Goal: Task Accomplishment & Management: Complete application form

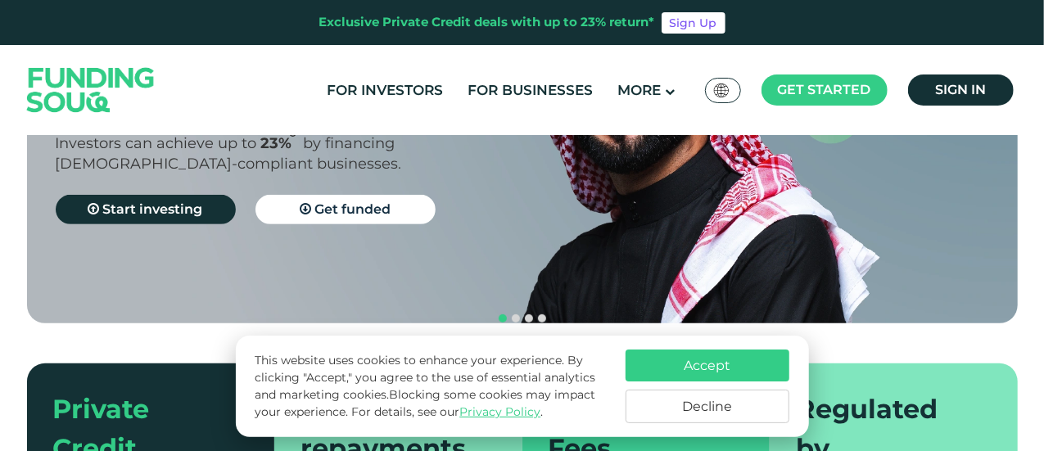
scroll to position [226, 0]
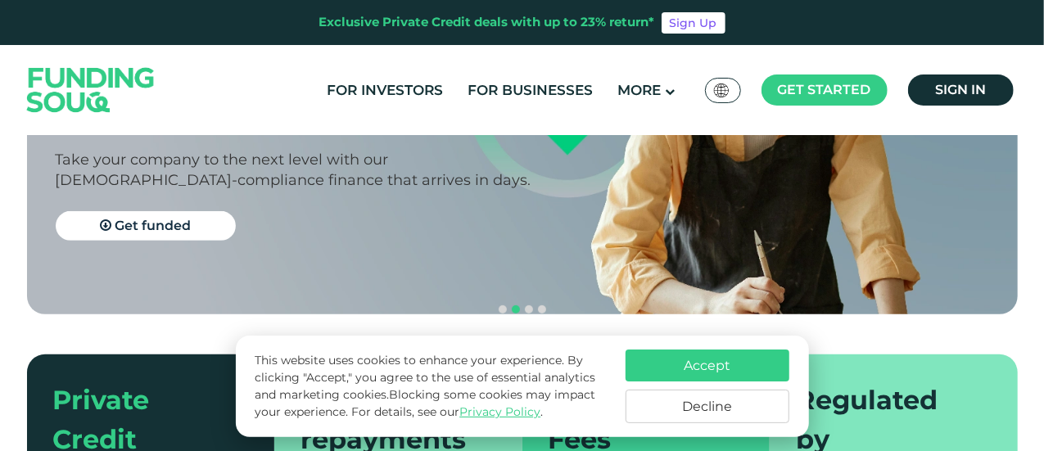
click at [677, 365] on button "Accept" at bounding box center [708, 366] width 164 height 32
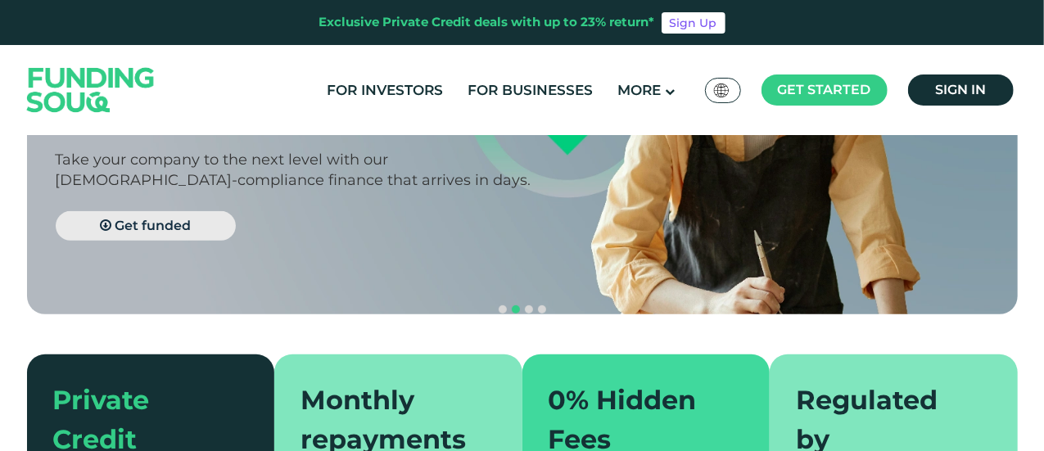
click at [119, 219] on span "Get funded" at bounding box center [153, 226] width 76 height 16
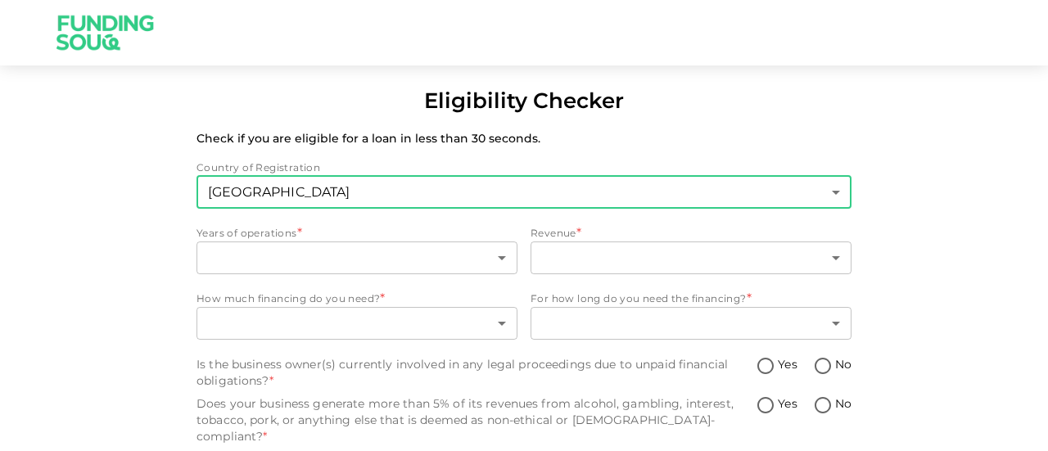
click at [495, 199] on body "Eligibility Checker Check if you are eligible for a loan in less than 30 second…" at bounding box center [524, 225] width 1048 height 451
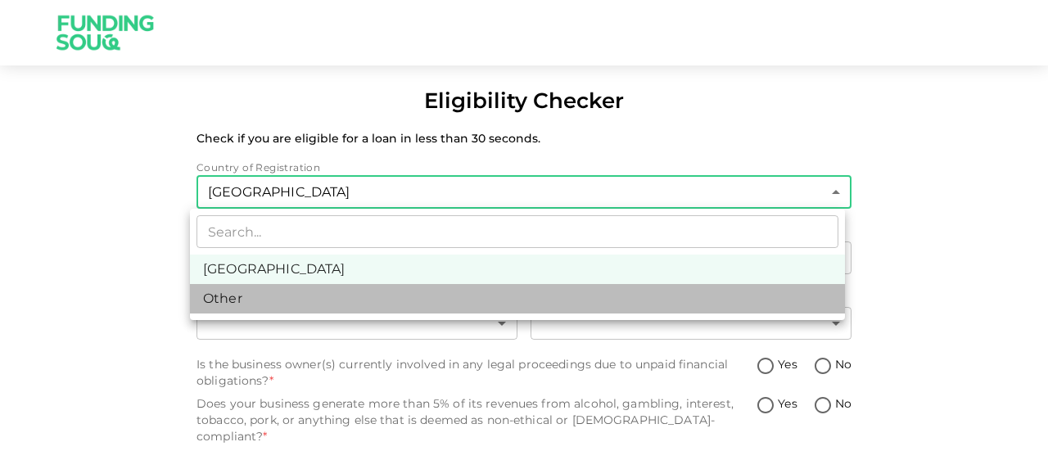
click at [342, 301] on li "Other" at bounding box center [517, 298] width 655 height 29
type input "3"
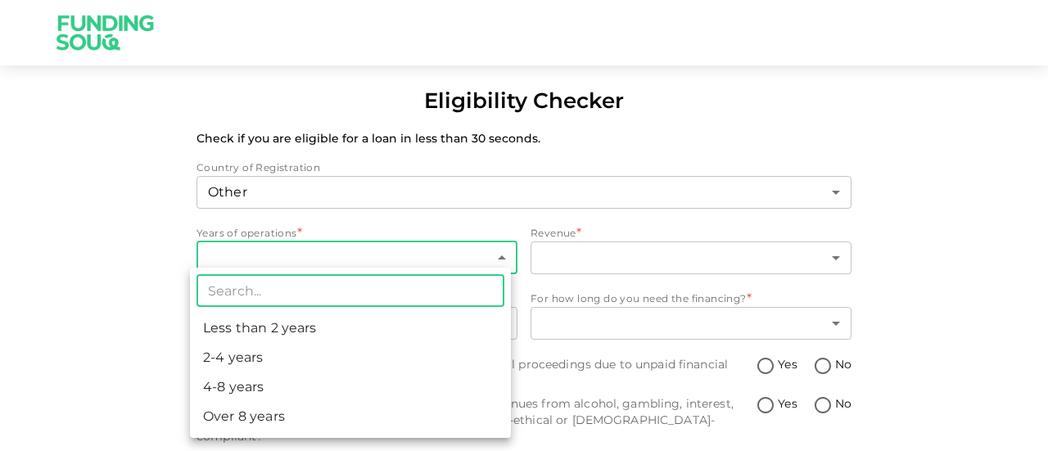
click at [331, 266] on body "Eligibility Checker Check if you are eligible for a loan in less than 30 second…" at bounding box center [524, 225] width 1048 height 451
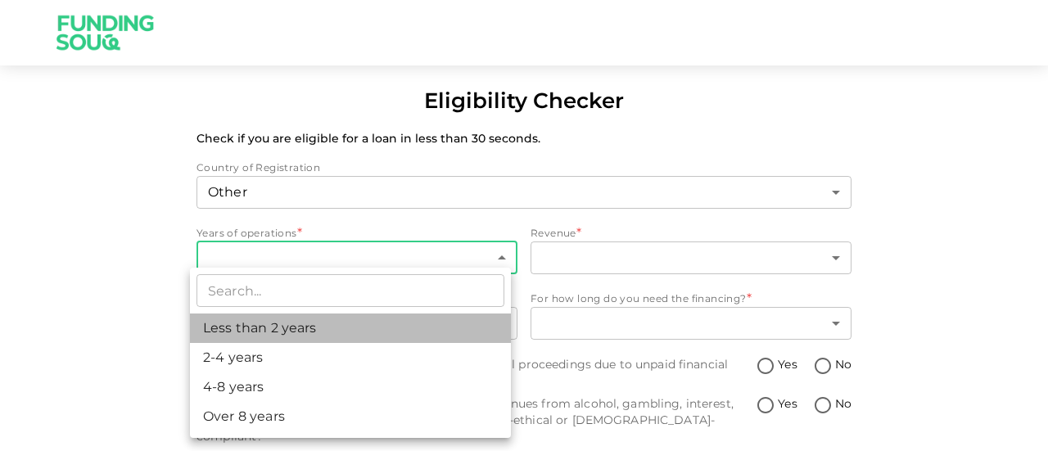
click at [305, 328] on li "Less than 2 years" at bounding box center [350, 328] width 321 height 29
type input "1"
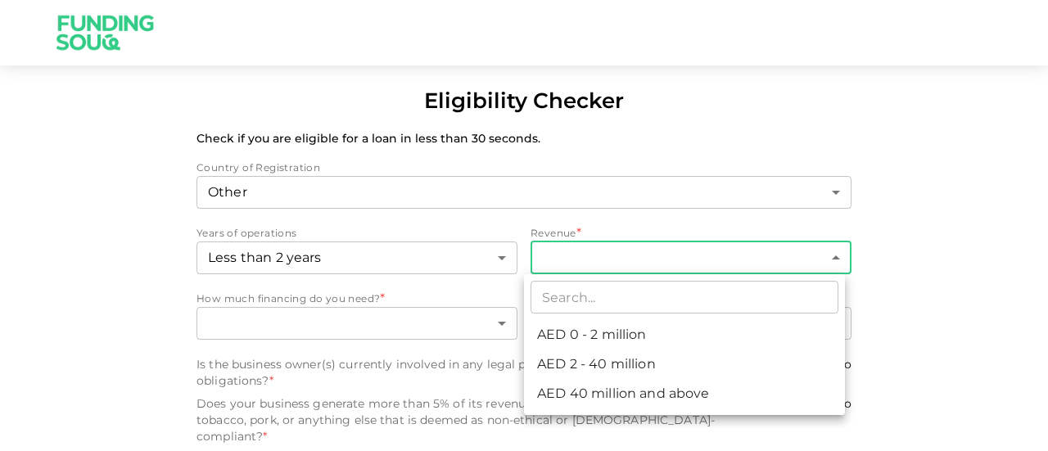
click at [593, 260] on body "Eligibility Checker Check if you are eligible for a loan in less than 30 second…" at bounding box center [524, 225] width 1048 height 451
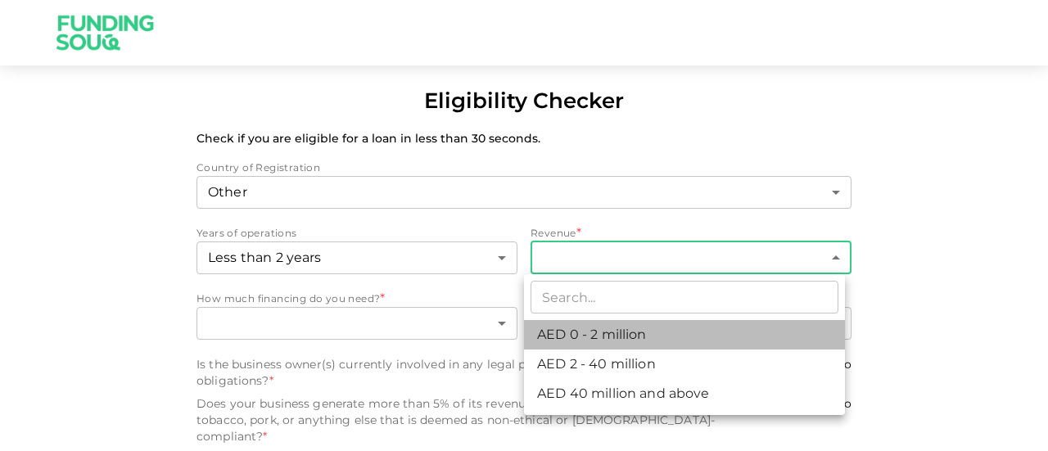
click at [603, 341] on li "AED 0 - 2 million" at bounding box center [684, 334] width 321 height 29
type input "1"
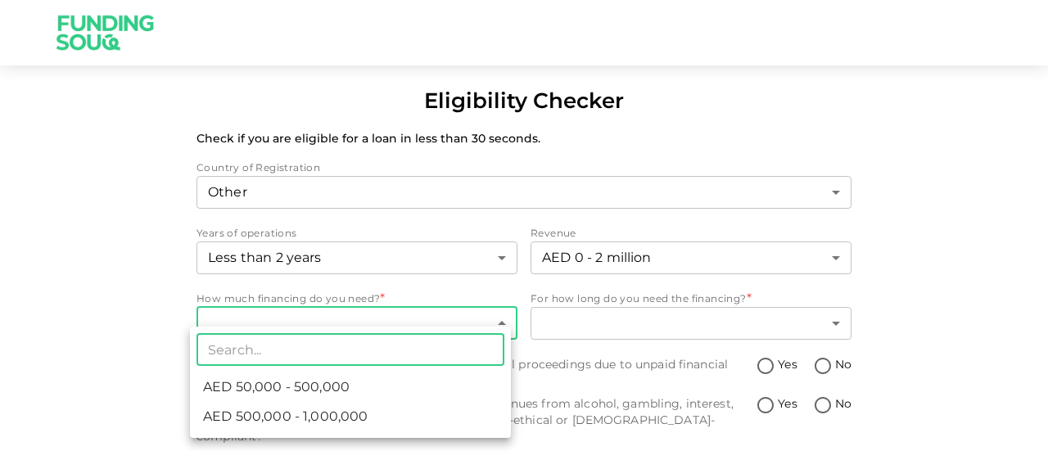
click at [336, 330] on body "Eligibility Checker Check if you are eligible for a loan in less than 30 second…" at bounding box center [524, 225] width 1048 height 451
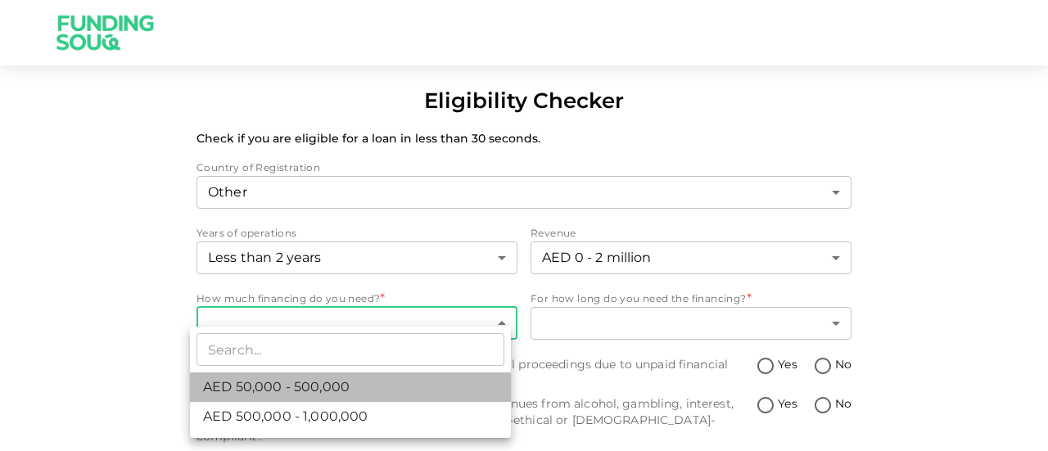
click at [319, 378] on span "AED 50,000 - 500,000" at bounding box center [276, 387] width 147 height 20
type input "1"
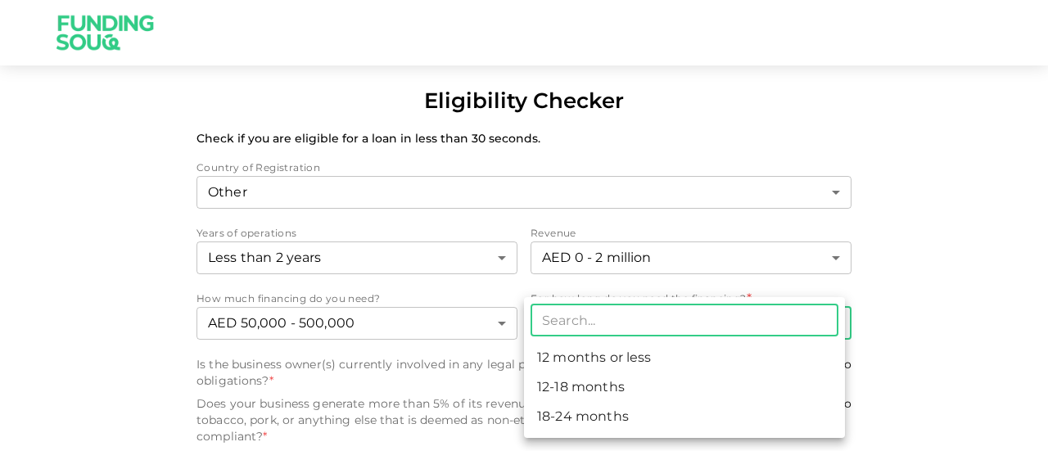
click at [608, 325] on body "Eligibility Checker Check if you are eligible for a loan in less than 30 second…" at bounding box center [524, 225] width 1048 height 451
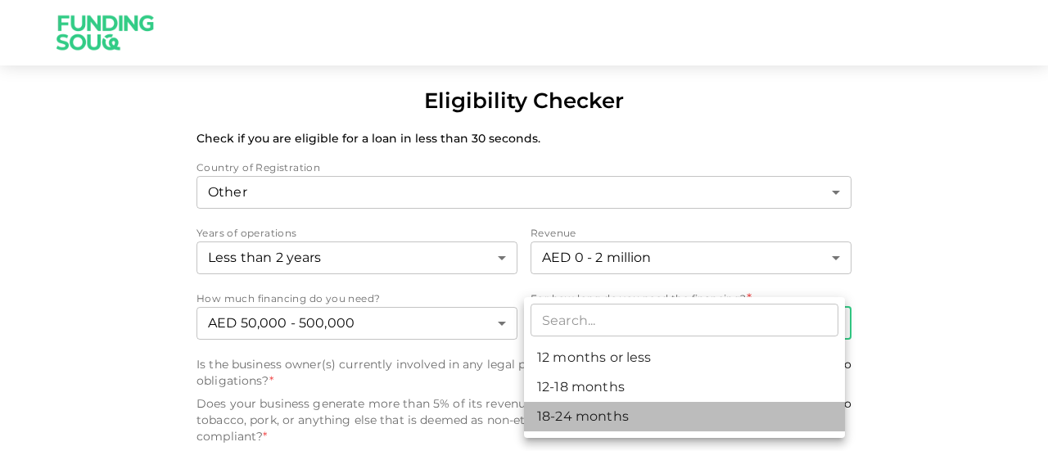
click at [612, 407] on li "18-24 months" at bounding box center [684, 416] width 321 height 29
type input "3"
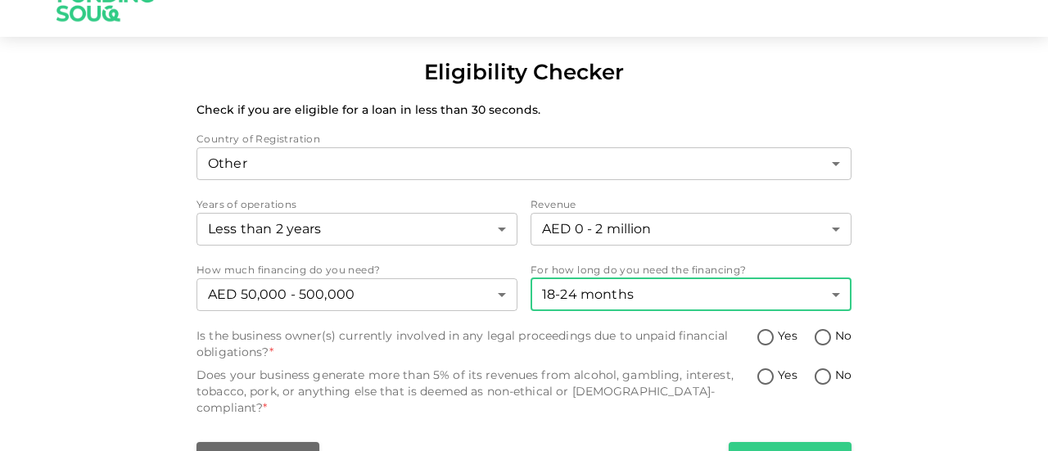
scroll to position [33, 0]
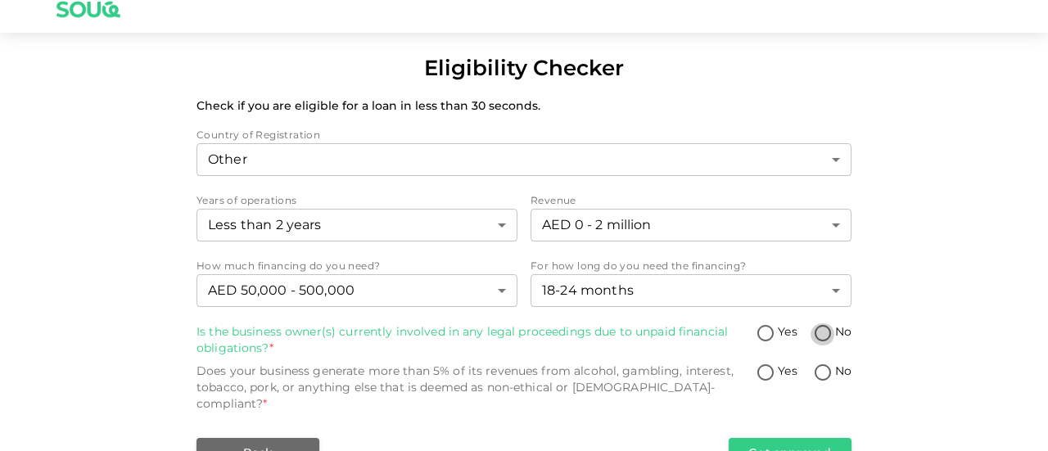
click at [814, 337] on input "No" at bounding box center [823, 334] width 25 height 22
radio input "true"
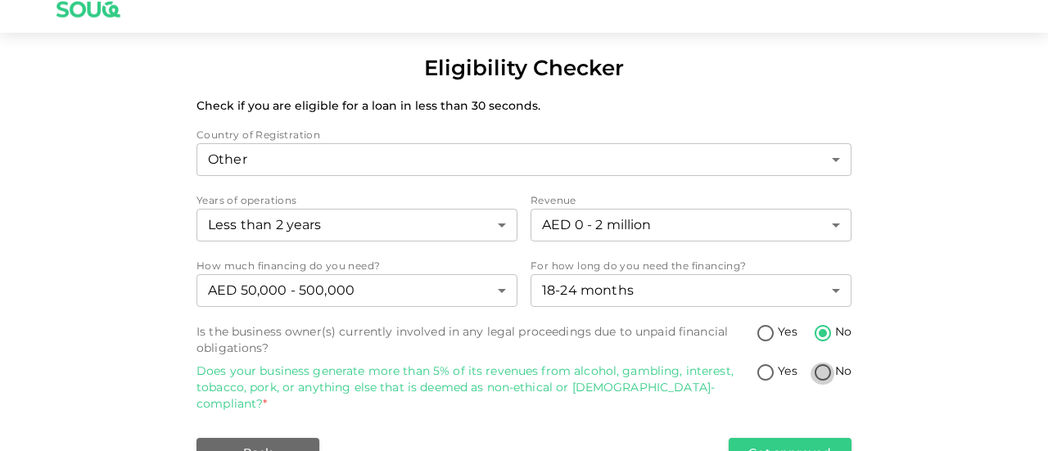
click at [822, 376] on input "No" at bounding box center [823, 374] width 25 height 22
radio input "true"
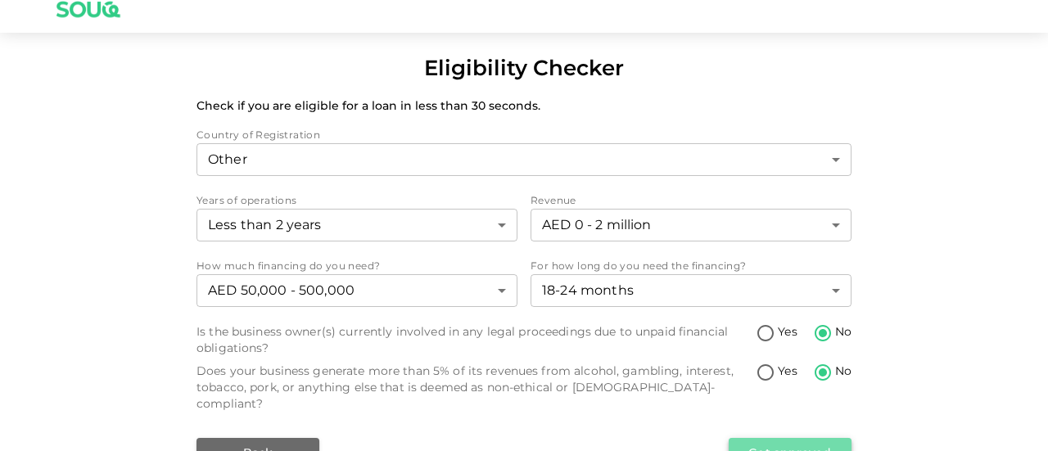
click at [816, 445] on button "Get approved" at bounding box center [790, 452] width 123 height 29
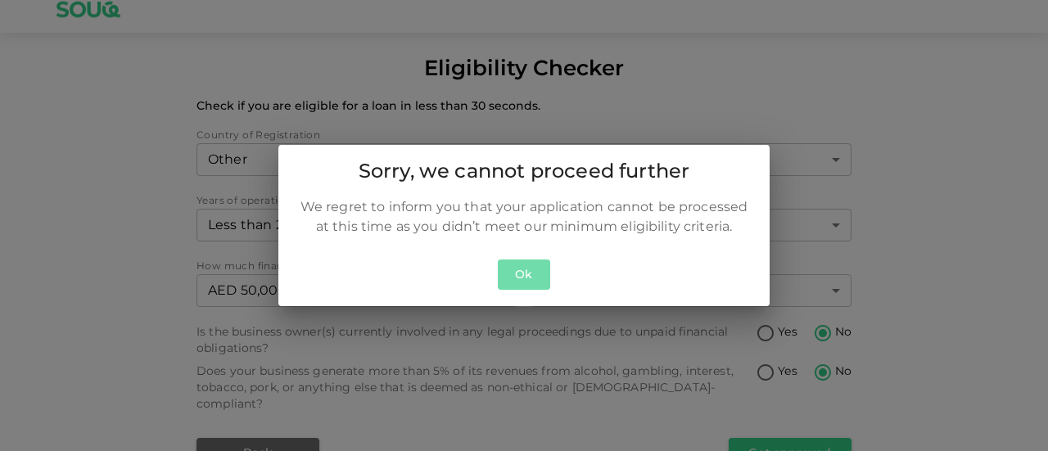
click at [527, 277] on button "Ok" at bounding box center [524, 275] width 52 height 30
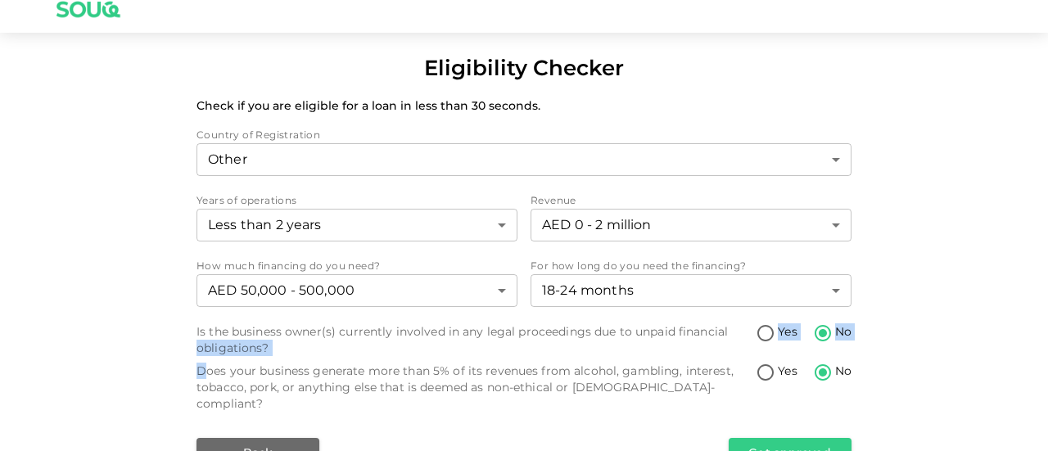
drag, startPoint x: 722, startPoint y: 326, endPoint x: 205, endPoint y: 360, distance: 518.6
click at [205, 360] on div "Is the business owner(s) currently involved in any legal proceedings due to unp…" at bounding box center [524, 367] width 655 height 89
click at [275, 346] on div "Is the business owner(s) currently involved in any legal proceedings due to unp…" at bounding box center [476, 339] width 559 height 33
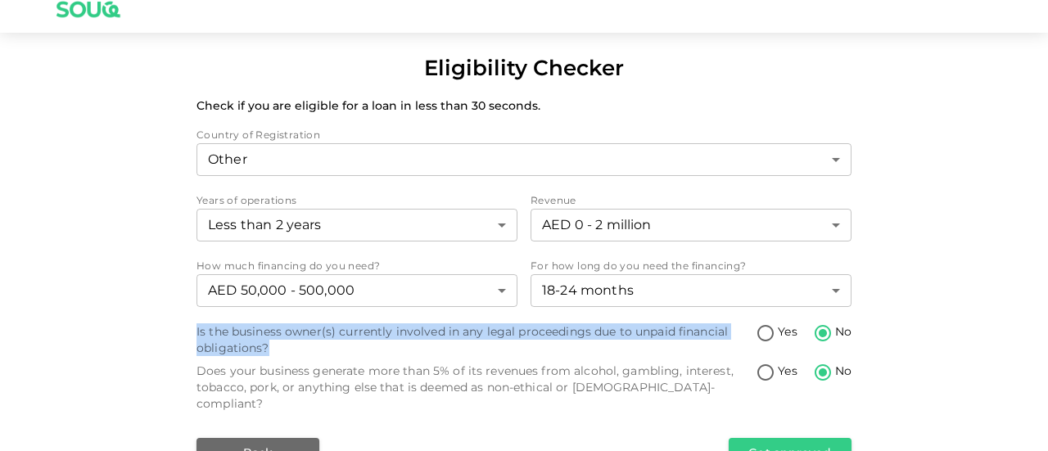
drag, startPoint x: 275, startPoint y: 346, endPoint x: 188, endPoint y: 338, distance: 87.1
click at [188, 338] on div "Eligibility Checker Check if you are eligible for a loan in less than 30 second…" at bounding box center [524, 259] width 1048 height 415
copy div "Is the business owner(s) currently involved in any legal proceedings due to unp…"
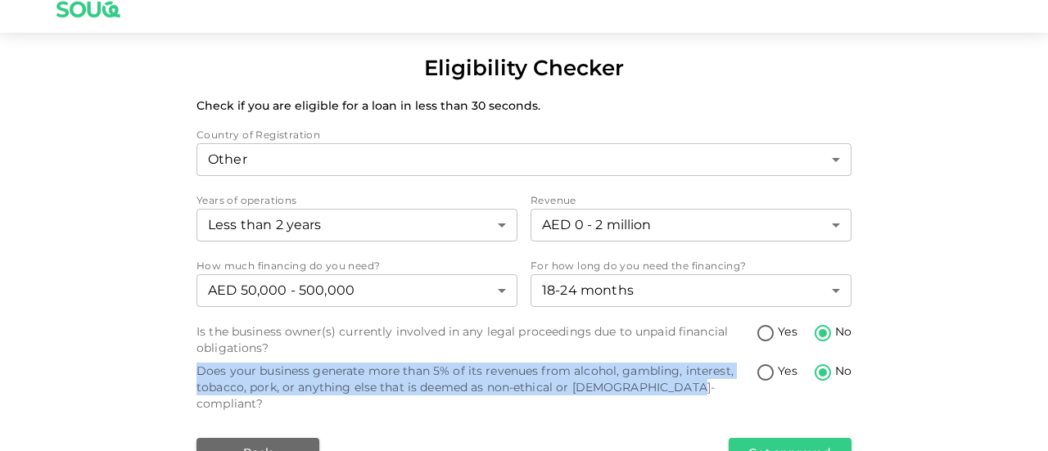
drag, startPoint x: 674, startPoint y: 391, endPoint x: 127, endPoint y: 371, distance: 547.3
click at [127, 371] on div "Eligibility Checker Check if you are eligible for a loan in less than 30 second…" at bounding box center [524, 259] width 1048 height 415
copy div "Does your business generate more than 5% of its revenues from alcohol, gambling…"
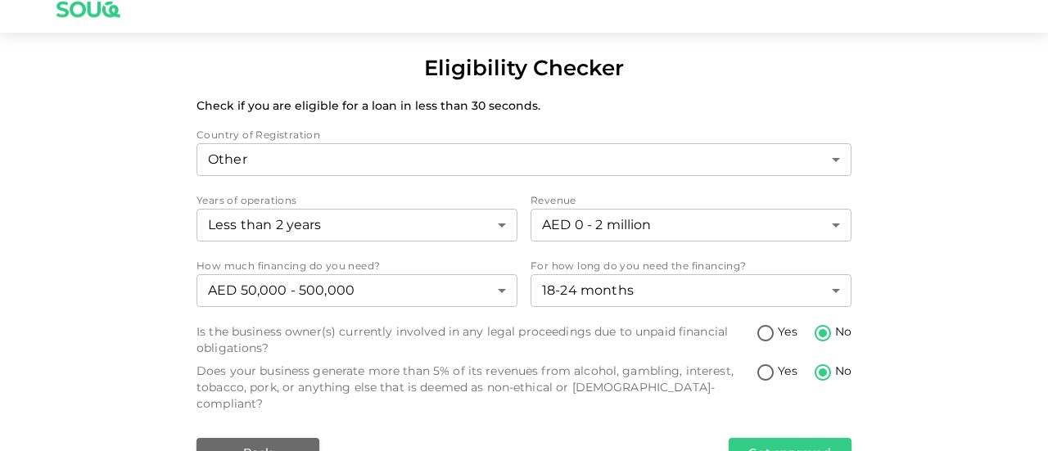
click at [940, 320] on div "Eligibility Checker Check if you are eligible for a loan in less than 30 second…" at bounding box center [524, 259] width 1048 height 415
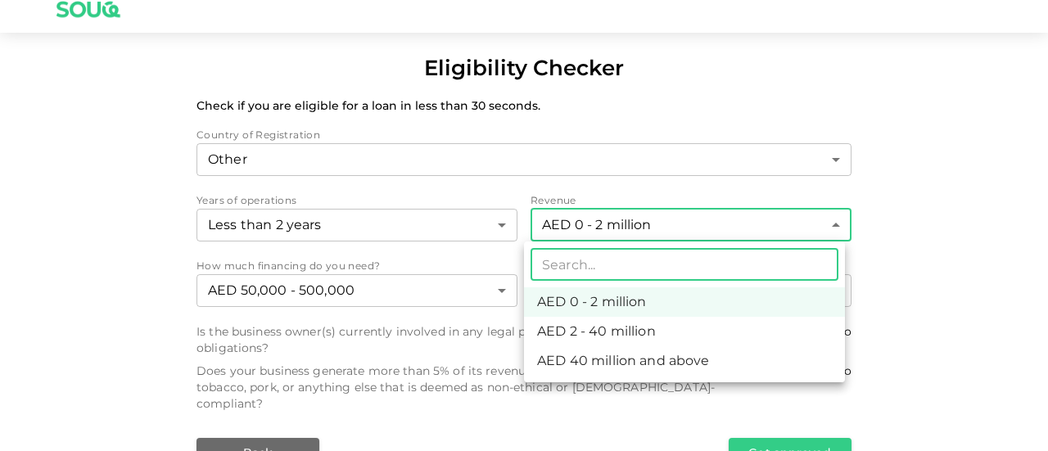
click at [831, 224] on body "Eligibility Checker Check if you are eligible for a loan in less than 30 second…" at bounding box center [524, 225] width 1048 height 451
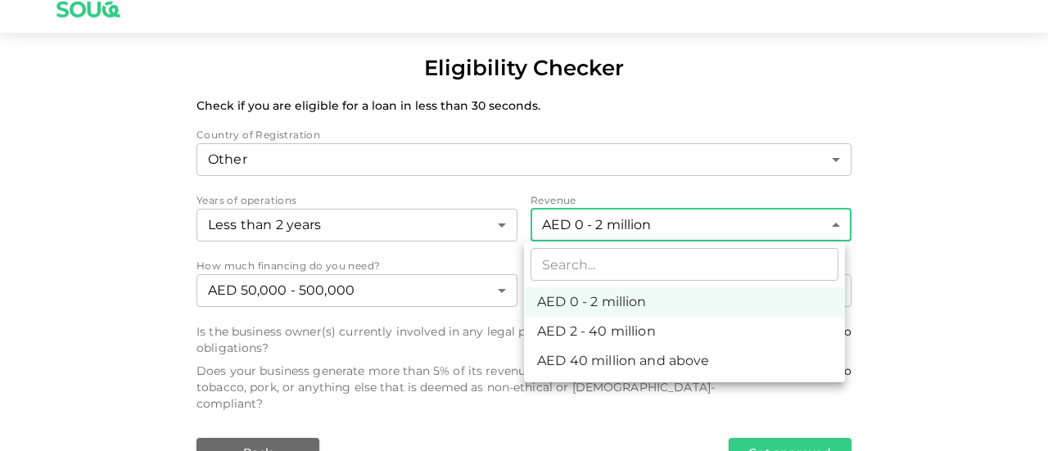
click at [987, 242] on div at bounding box center [524, 225] width 1048 height 451
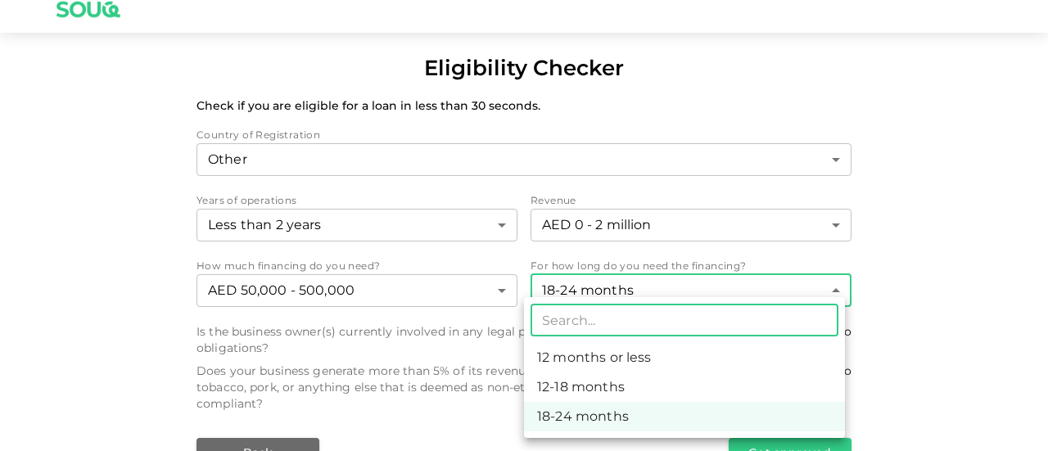
click at [814, 298] on body "Eligibility Checker Check if you are eligible for a loan in less than 30 second…" at bounding box center [524, 225] width 1048 height 451
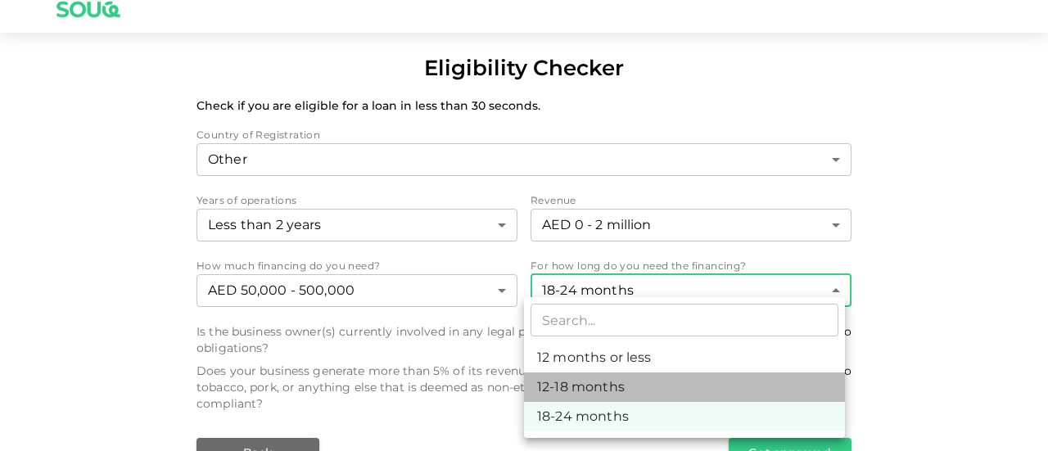
click at [670, 384] on li "12-18 months" at bounding box center [684, 387] width 321 height 29
type input "2"
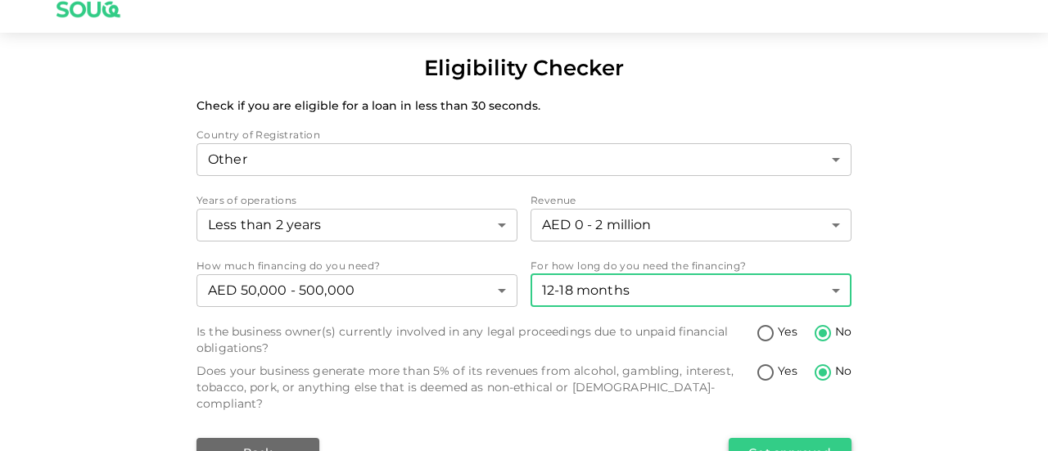
click at [782, 438] on button "Get approved" at bounding box center [790, 452] width 123 height 29
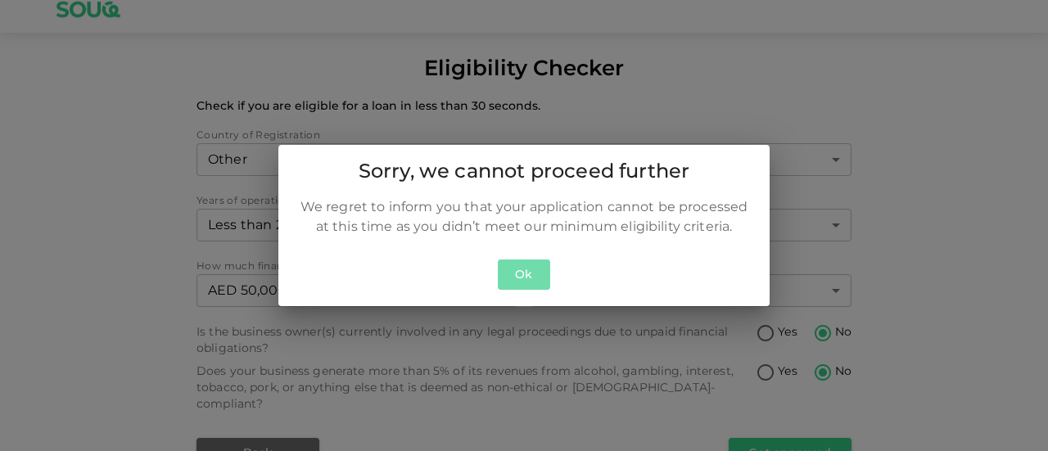
click at [526, 278] on button "Ok" at bounding box center [524, 275] width 52 height 30
